Goal: Find specific page/section: Find specific page/section

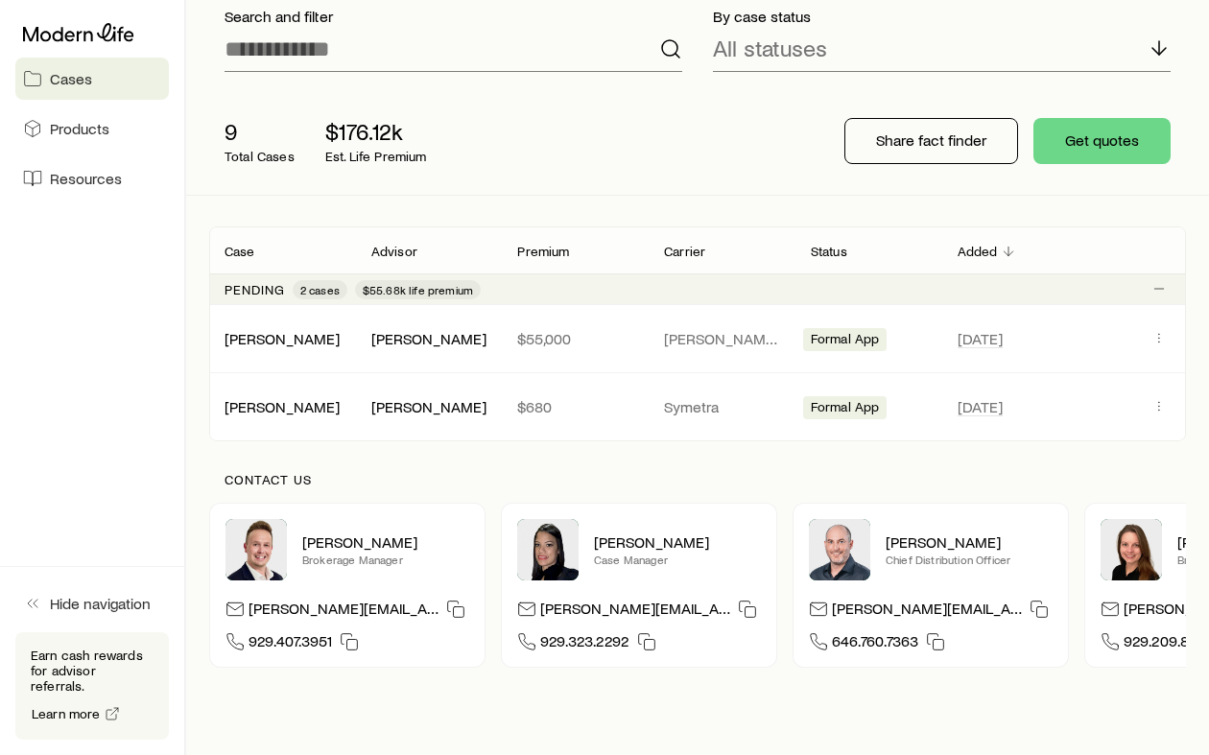
scroll to position [259, 0]
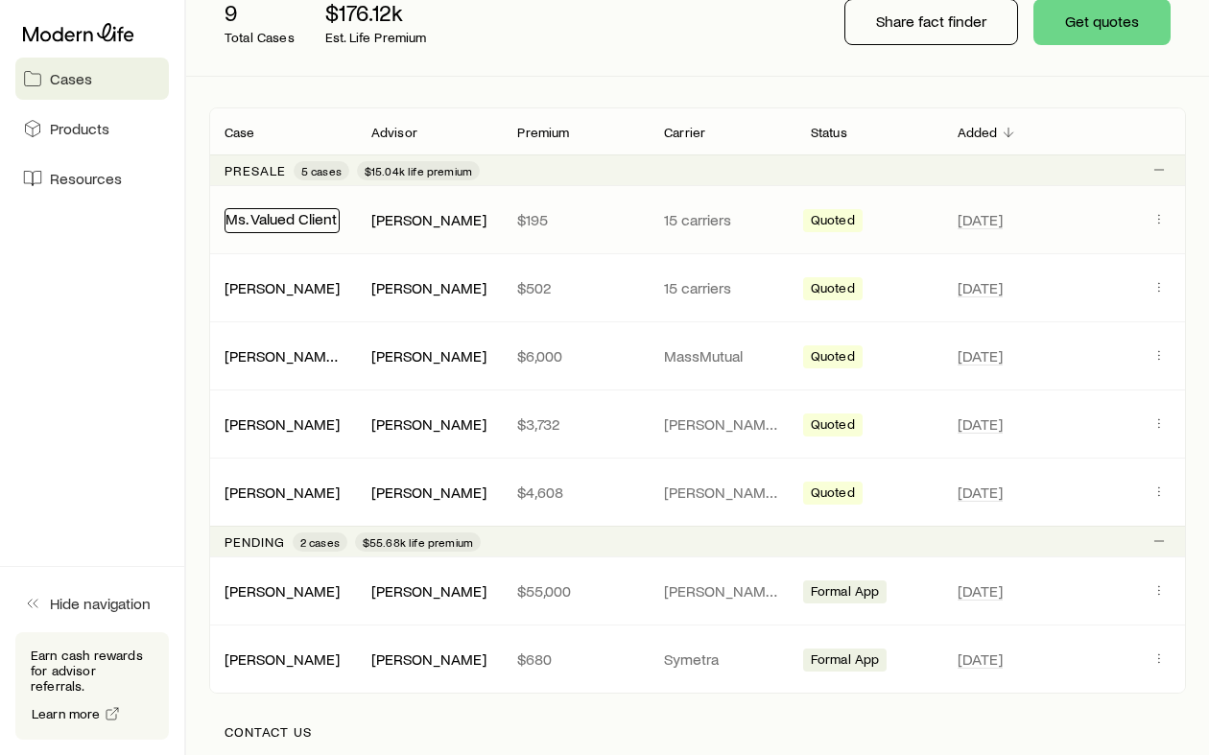
click at [274, 223] on link "Ms. Valued Client" at bounding box center [280, 218] width 111 height 18
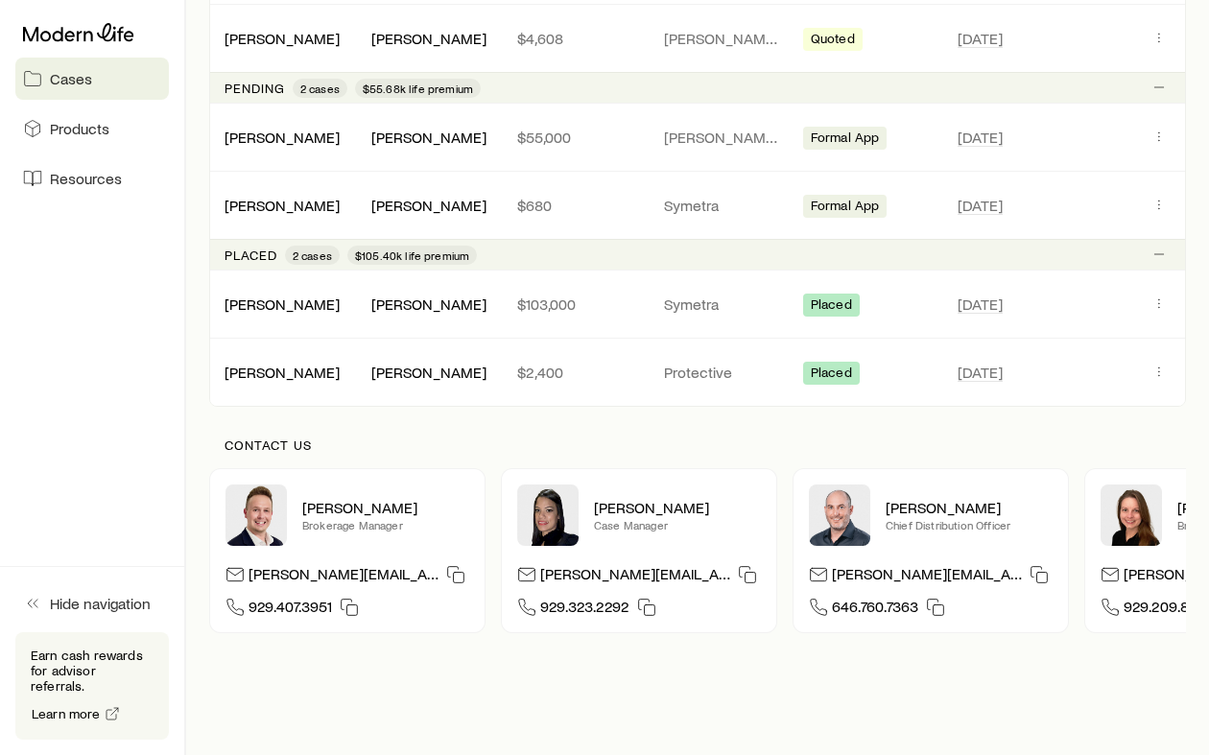
scroll to position [707, 0]
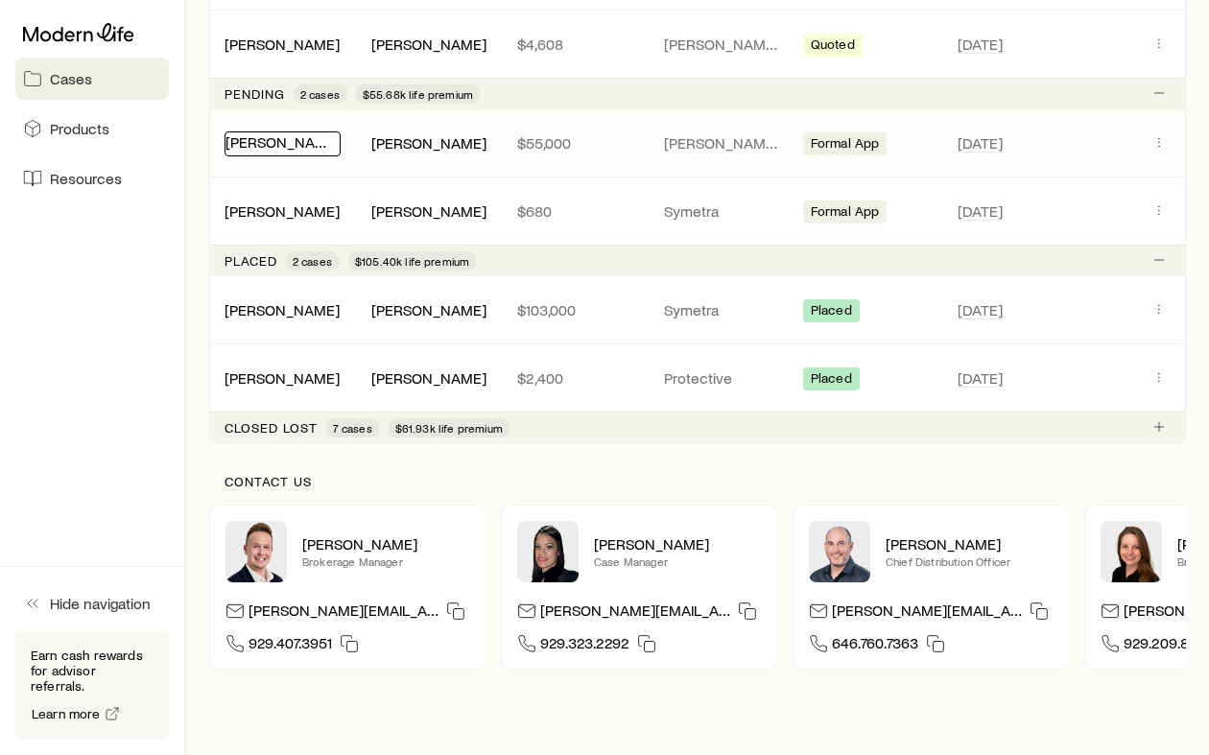
click at [298, 145] on link "[PERSON_NAME]" at bounding box center [282, 141] width 115 height 18
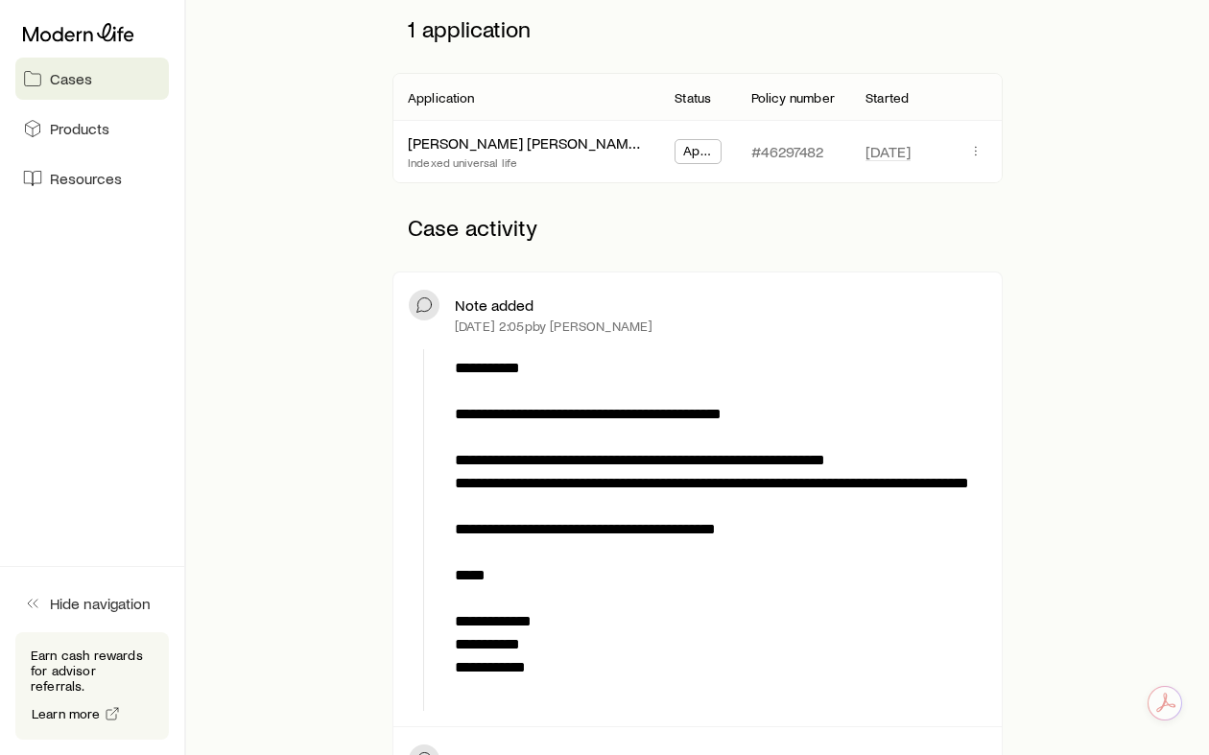
scroll to position [326, 0]
